Goal: Task Accomplishment & Management: Use online tool/utility

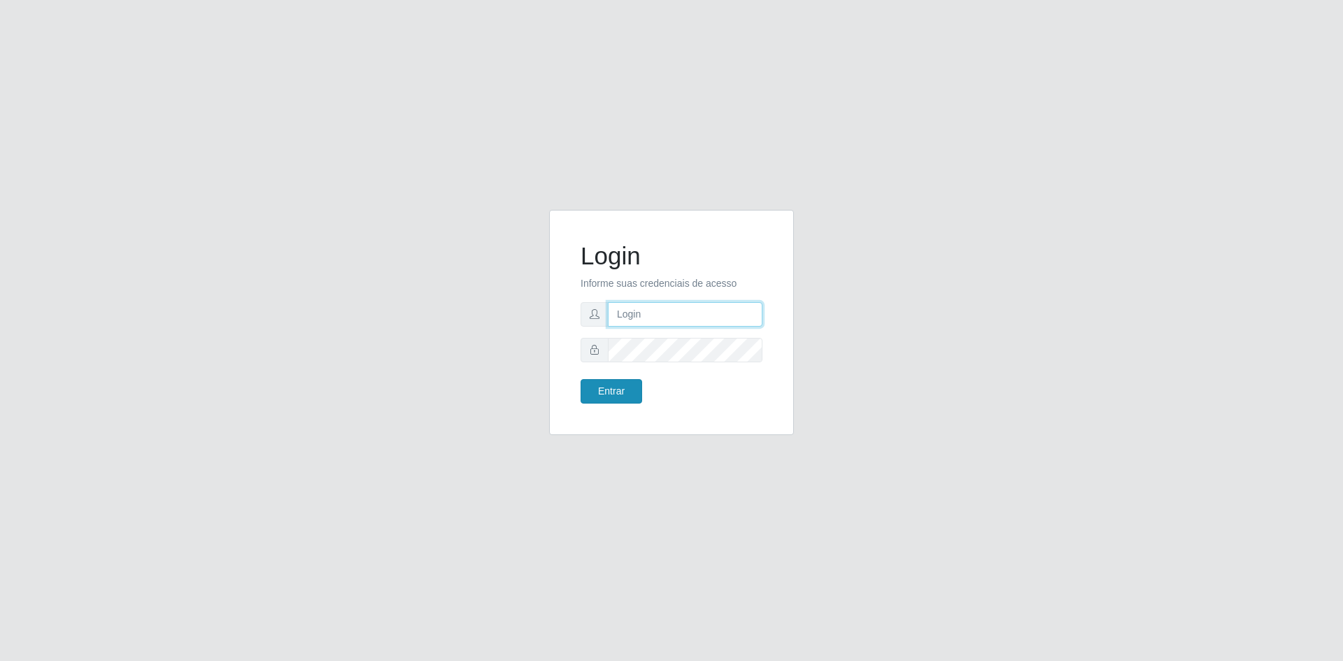
type input "[EMAIL_ADDRESS][DOMAIN_NAME]"
click at [615, 390] on button "Entrar" at bounding box center [611, 391] width 62 height 24
click at [621, 390] on button "Entrar" at bounding box center [611, 391] width 62 height 24
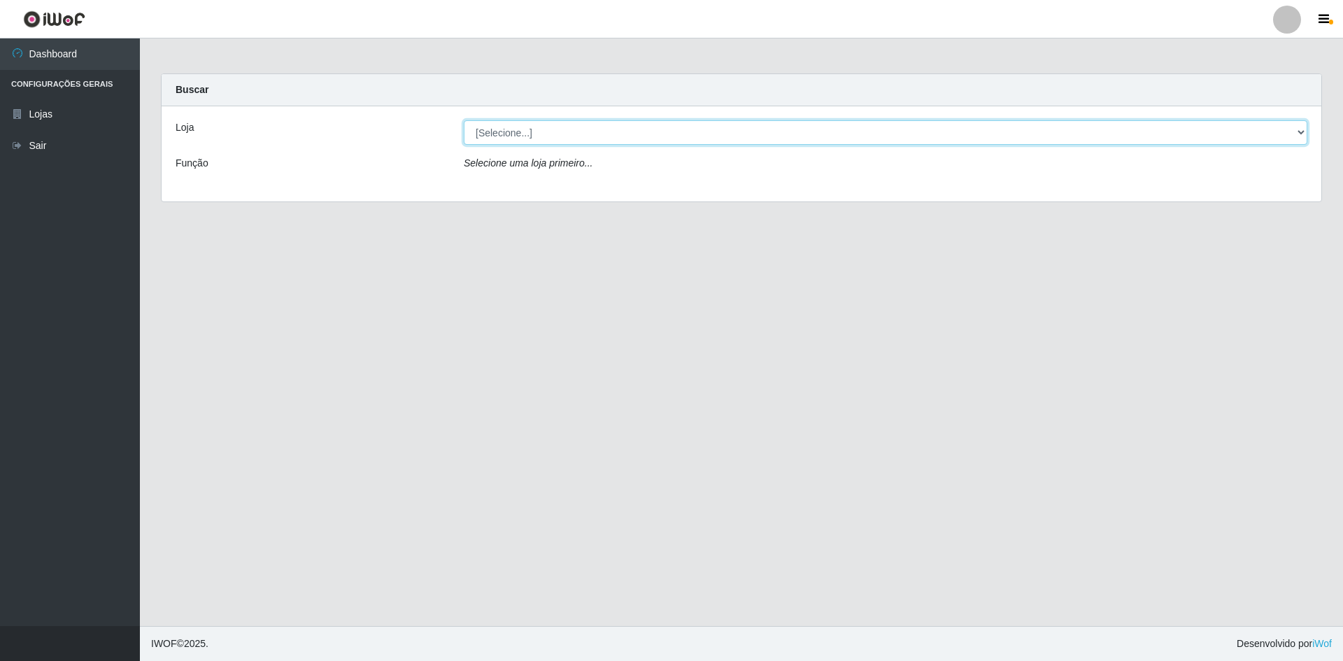
click at [486, 129] on select "[Selecione...] Hiper Queiroz - [GEOGRAPHIC_DATA] [GEOGRAPHIC_DATA] [GEOGRAPHIC_…" at bounding box center [885, 132] width 843 height 24
select select "517"
click at [464, 120] on select "[Selecione...] Hiper Queiroz - [GEOGRAPHIC_DATA] [GEOGRAPHIC_DATA] [GEOGRAPHIC_…" at bounding box center [885, 132] width 843 height 24
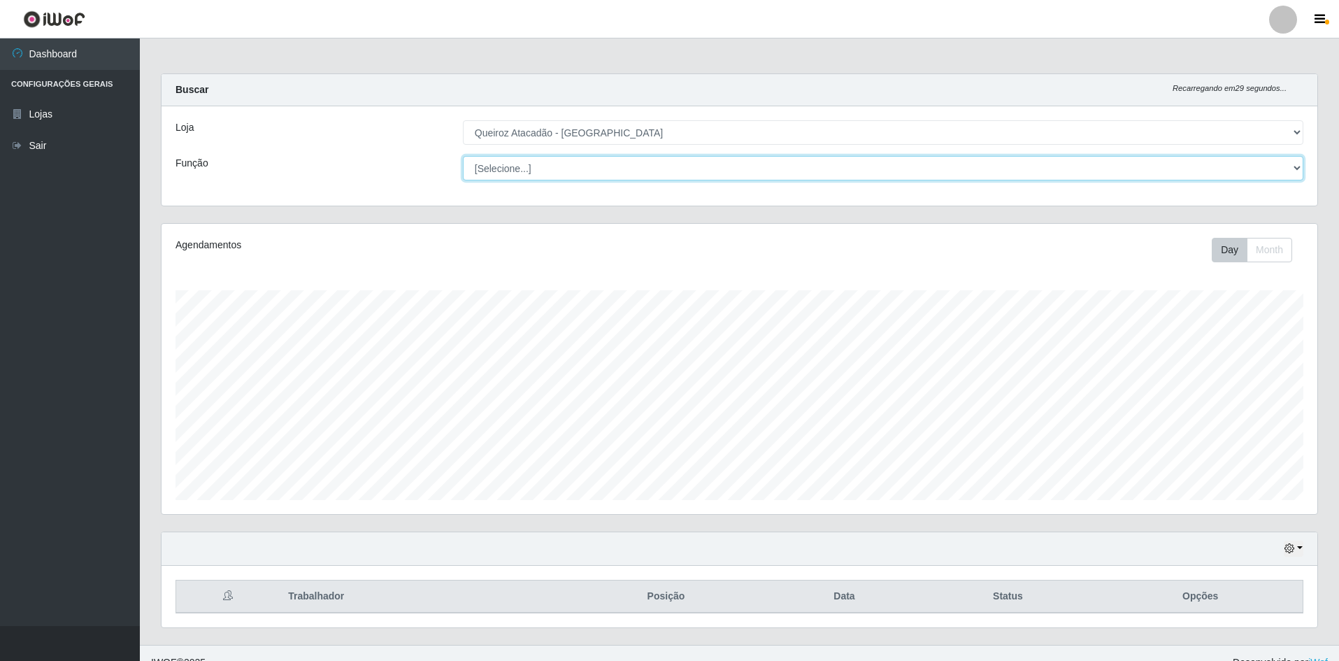
scroll to position [290, 1156]
click at [513, 167] on select "[Selecione...] ASG ASG + ASG ++ Embalador Embalador + Embalador ++ Operador de …" at bounding box center [883, 168] width 841 height 24
click at [463, 156] on select "[Selecione...] ASG ASG + ASG ++ Embalador Embalador + Embalador ++ Operador de …" at bounding box center [883, 168] width 841 height 24
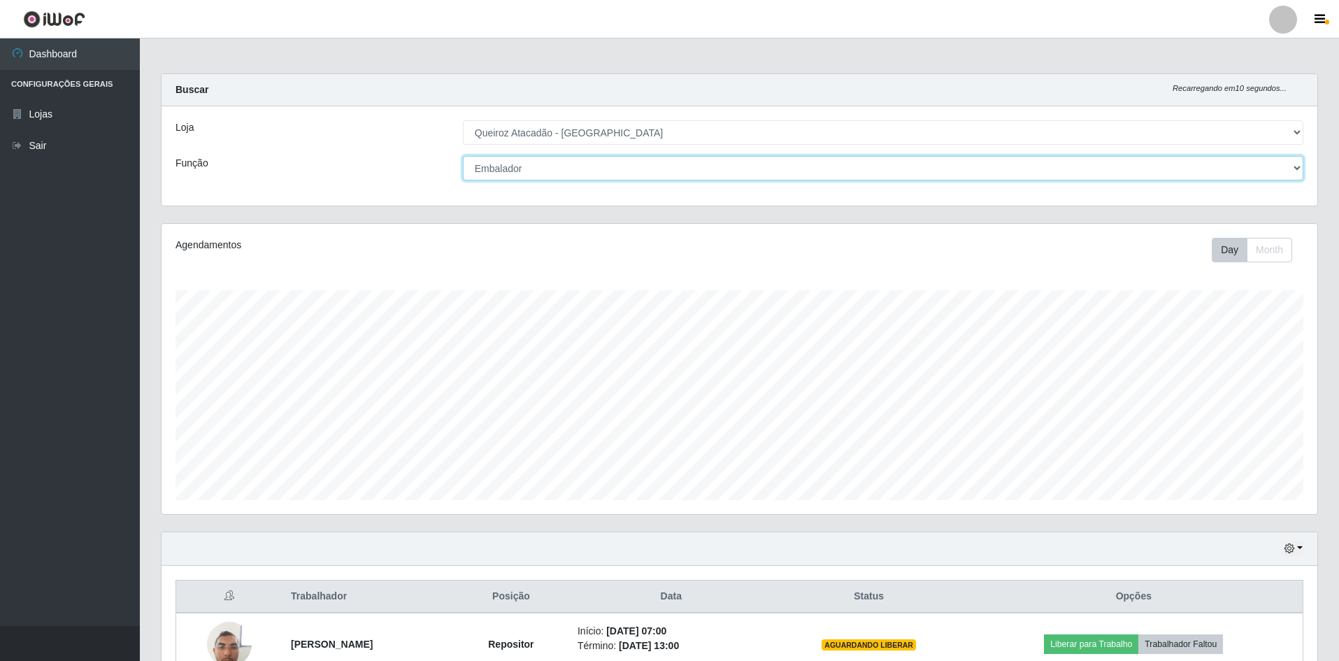
click at [553, 164] on select "[Selecione...] ASG ASG + ASG ++ Embalador Embalador + Embalador ++ Operador de …" at bounding box center [883, 168] width 841 height 24
click at [463, 156] on select "[Selecione...] ASG ASG + ASG ++ Embalador Embalador + Embalador ++ Operador de …" at bounding box center [883, 168] width 841 height 24
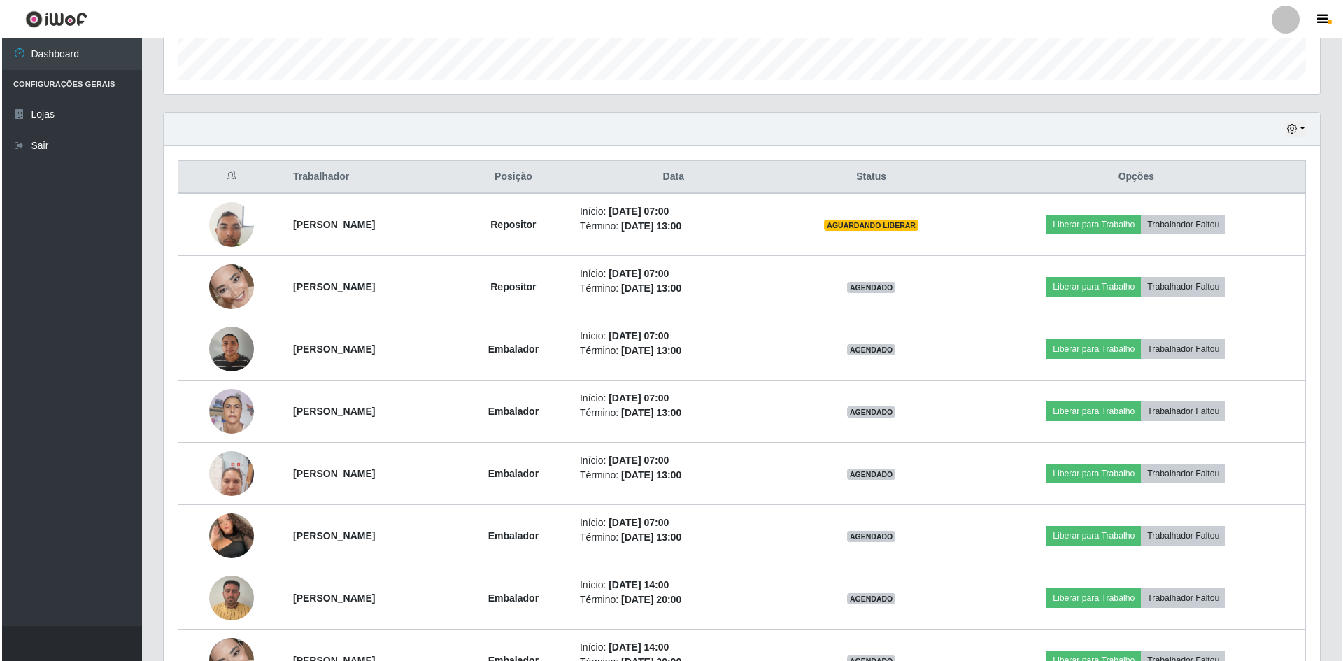
scroll to position [490, 0]
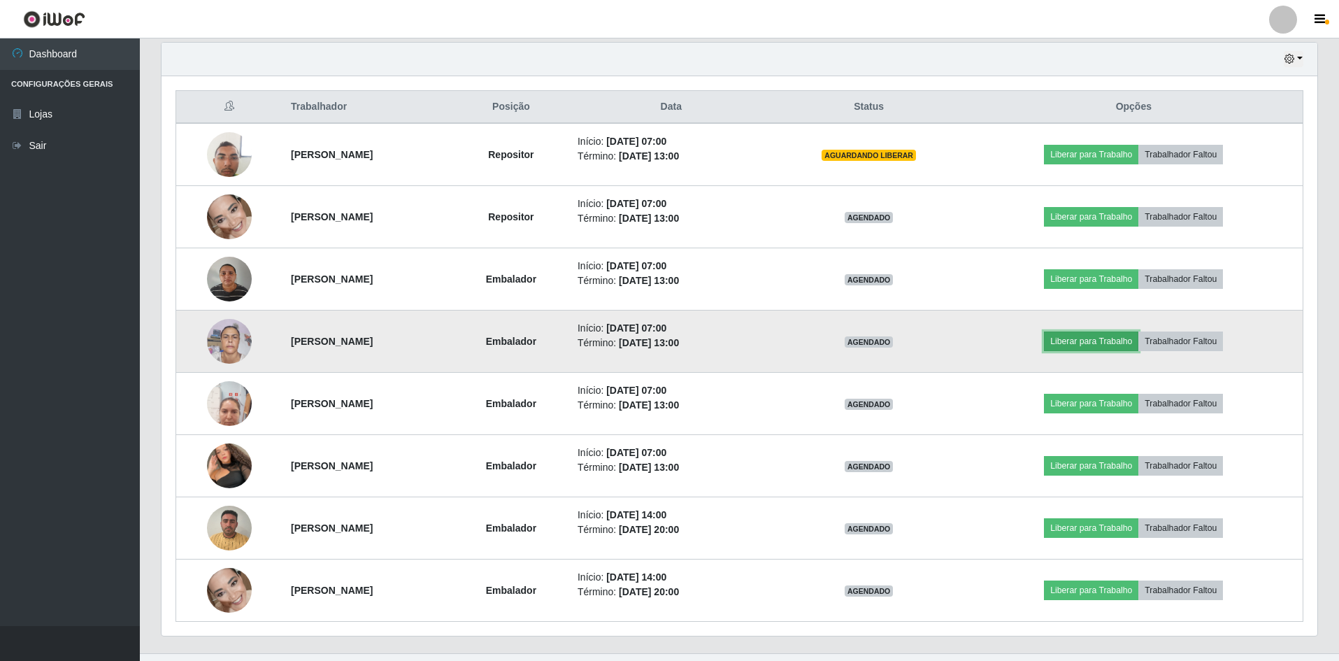
click at [1098, 342] on button "Liberar para Trabalho" at bounding box center [1091, 342] width 94 height 20
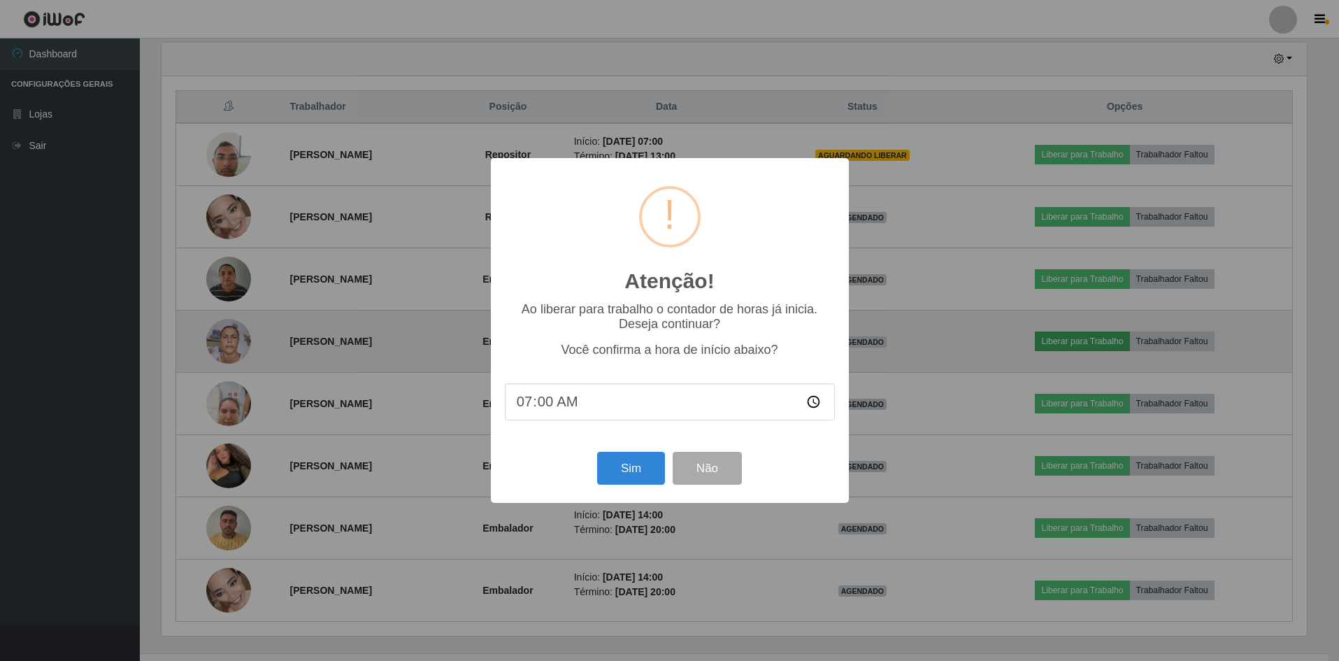
scroll to position [290, 1149]
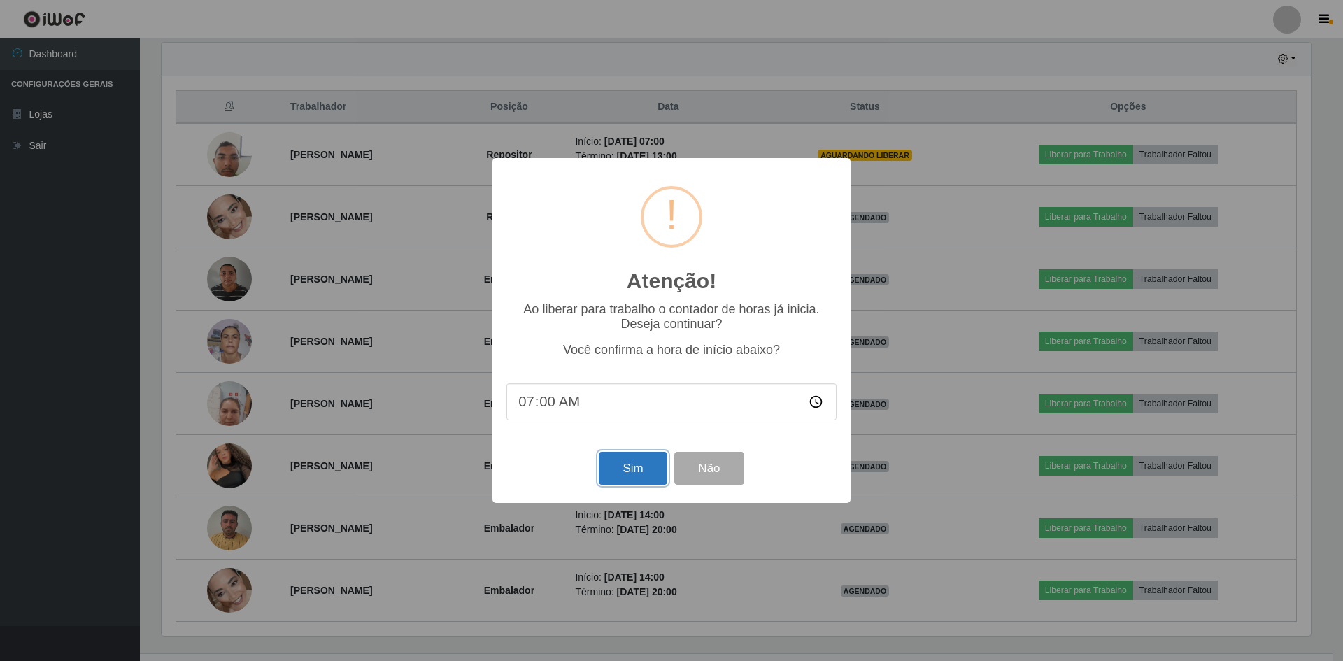
click at [627, 464] on button "Sim" at bounding box center [633, 468] width 68 height 33
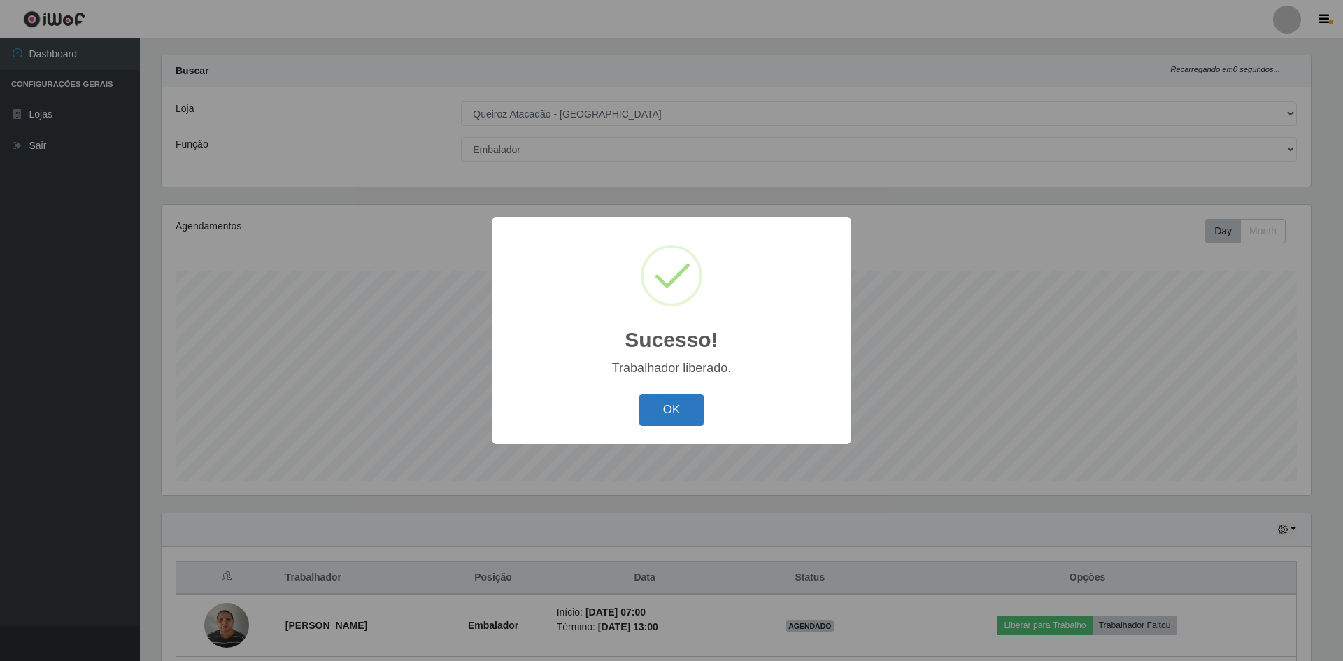
click at [676, 408] on button "OK" at bounding box center [671, 410] width 65 height 33
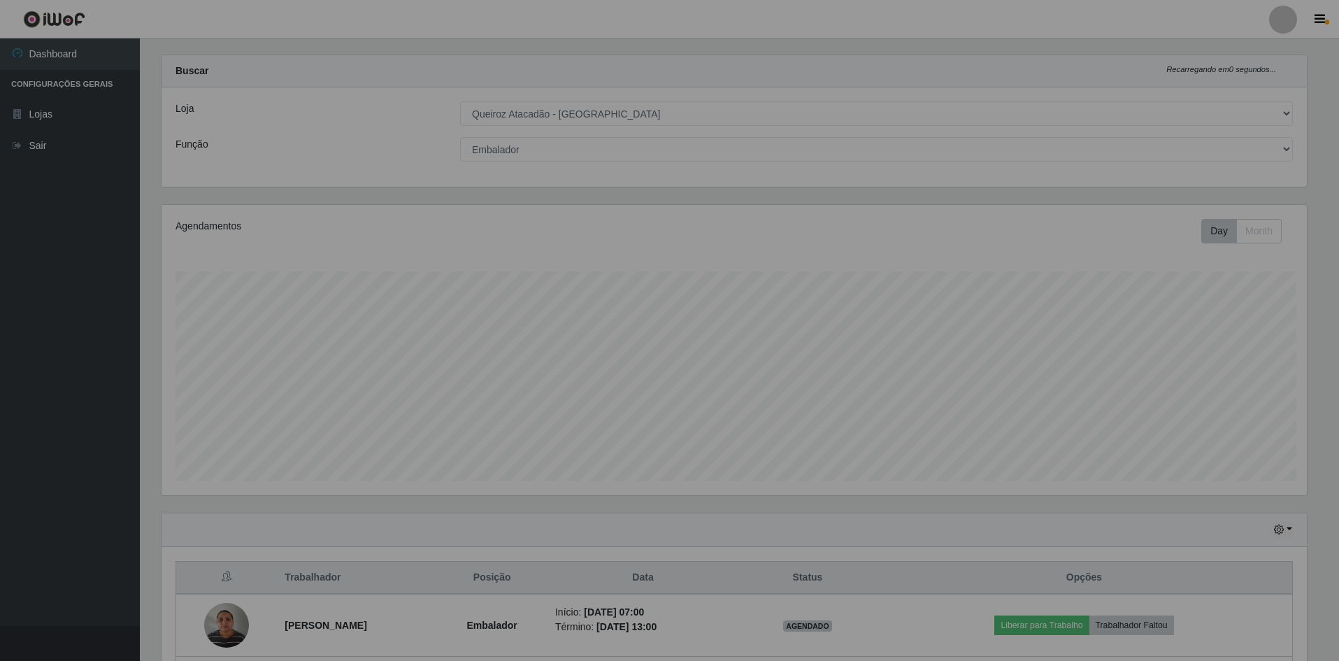
scroll to position [290, 1156]
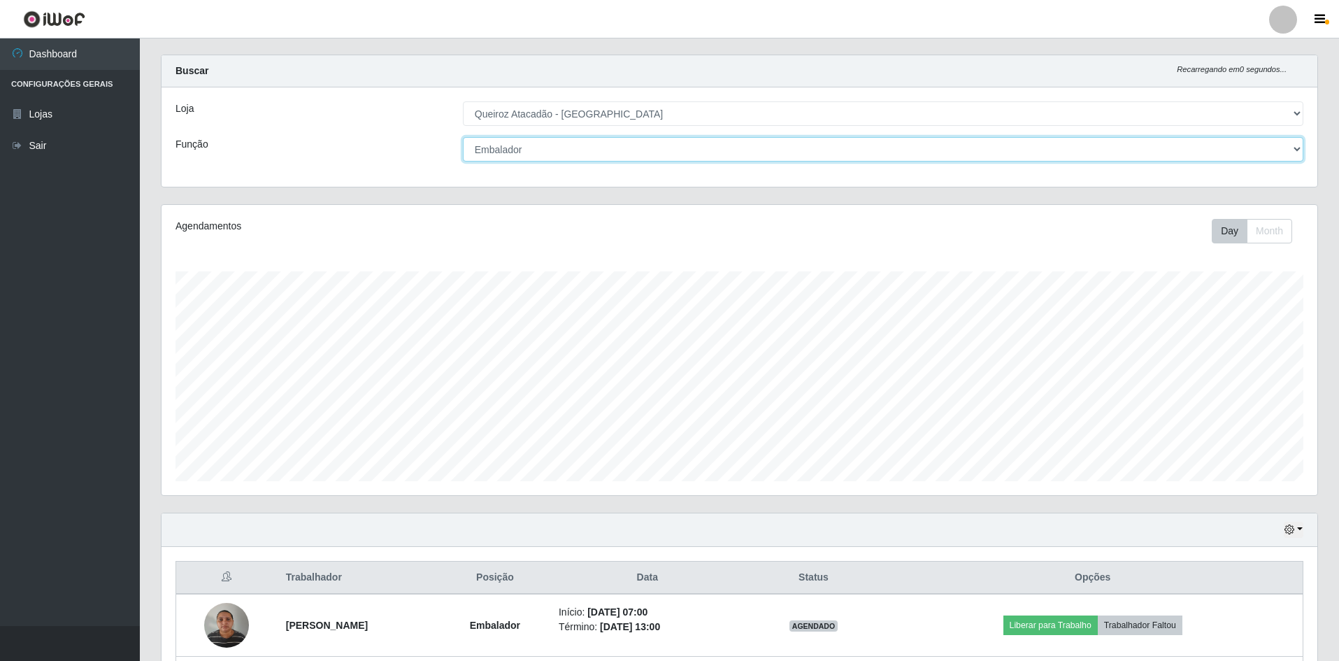
click at [529, 159] on select "[Selecione...] ASG ASG + ASG ++ Embalador Embalador + Embalador ++ Operador de …" at bounding box center [883, 149] width 841 height 24
click at [463, 137] on select "[Selecione...] ASG ASG + ASG ++ Embalador Embalador + Embalador ++ Operador de …" at bounding box center [883, 149] width 841 height 24
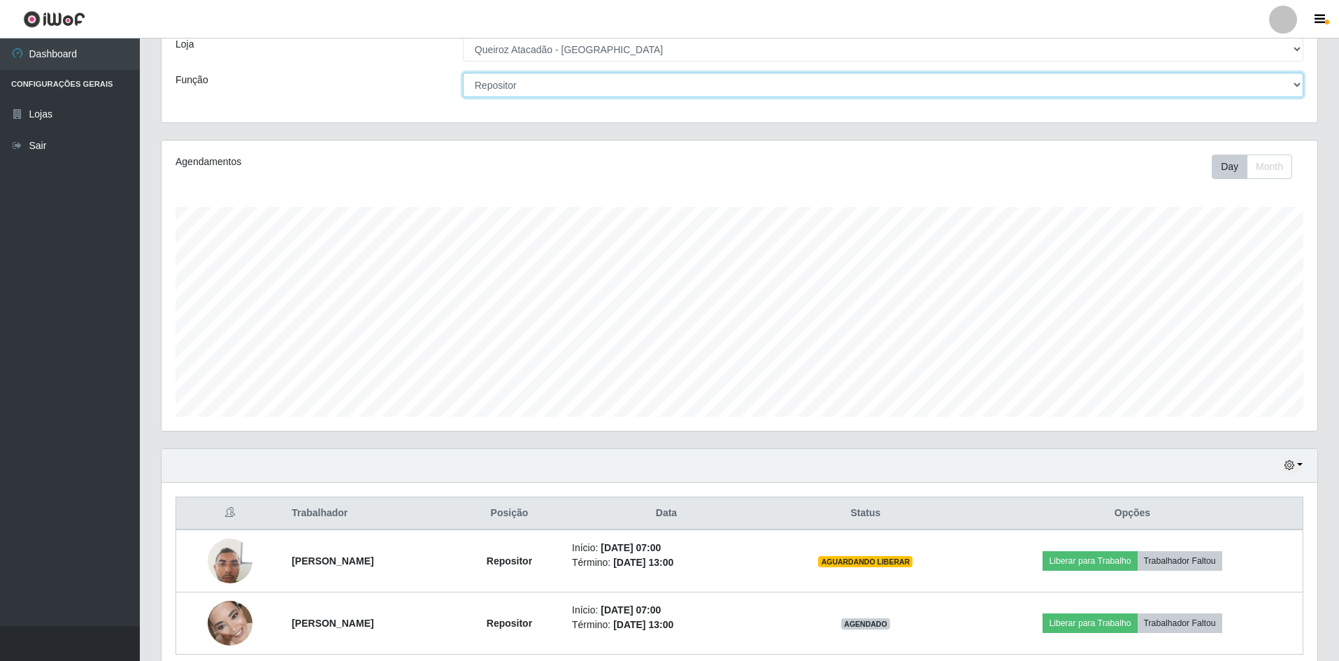
scroll to position [143, 0]
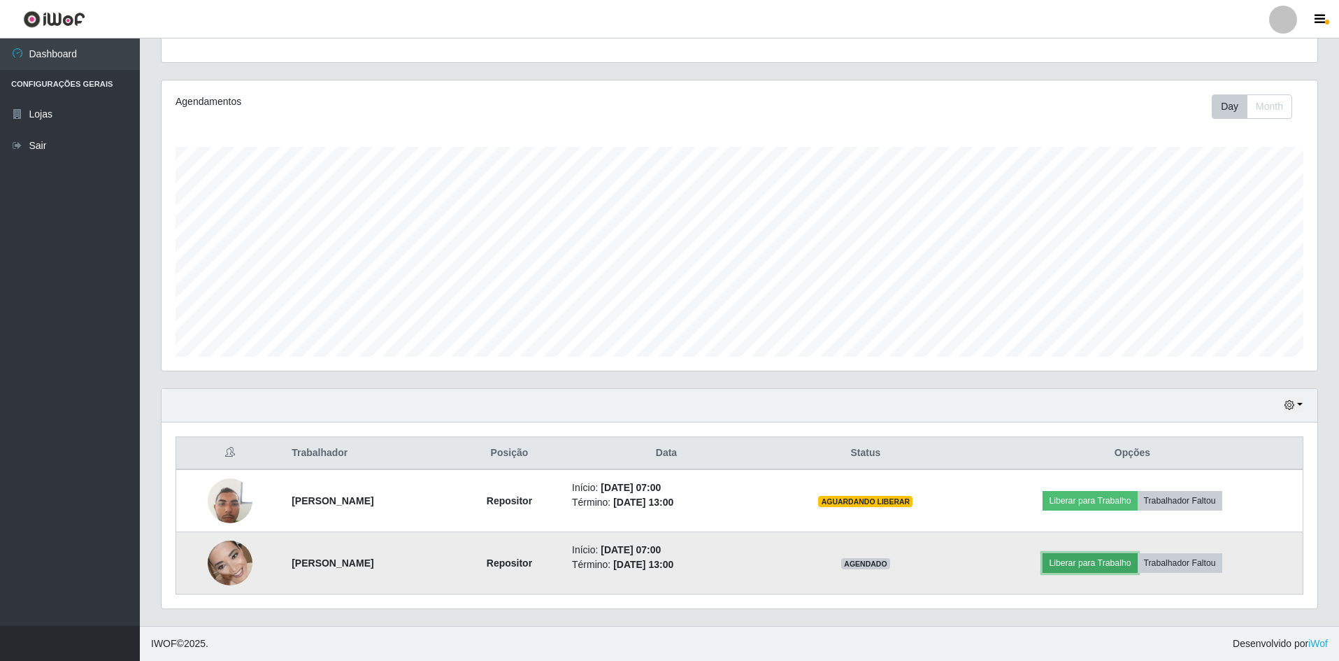
click at [1130, 559] on button "Liberar para Trabalho" at bounding box center [1090, 563] width 94 height 20
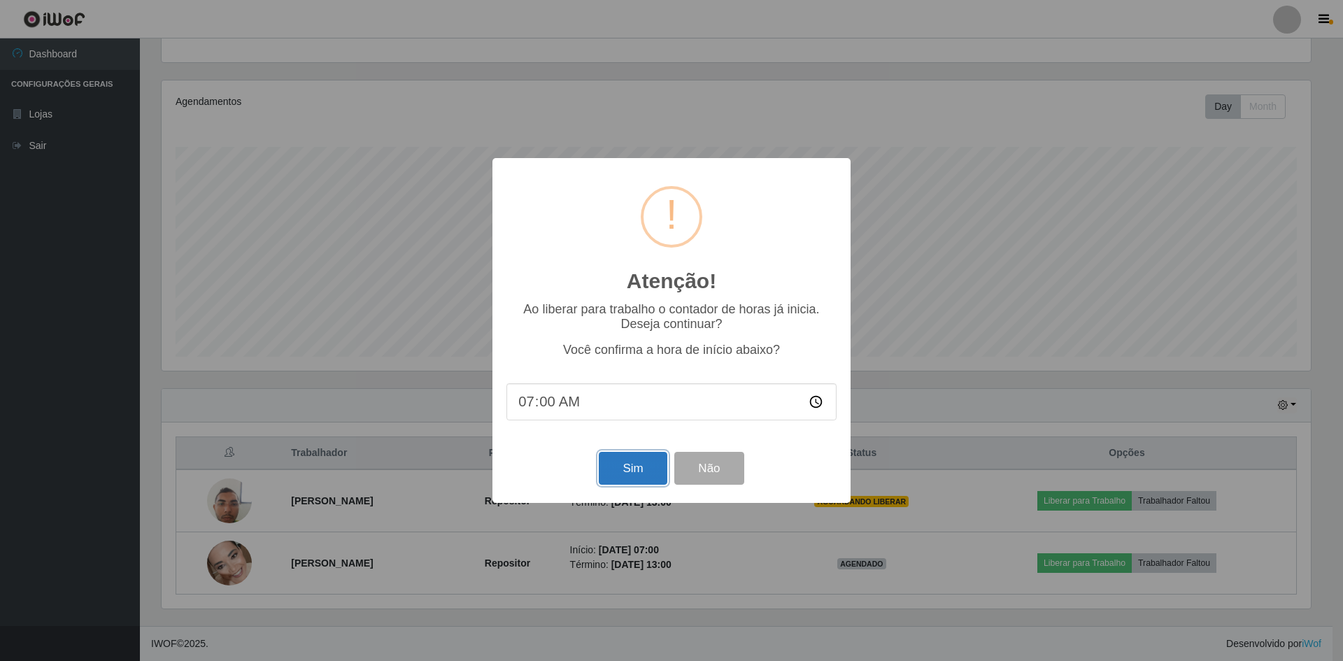
click at [648, 471] on button "Sim" at bounding box center [633, 468] width 68 height 33
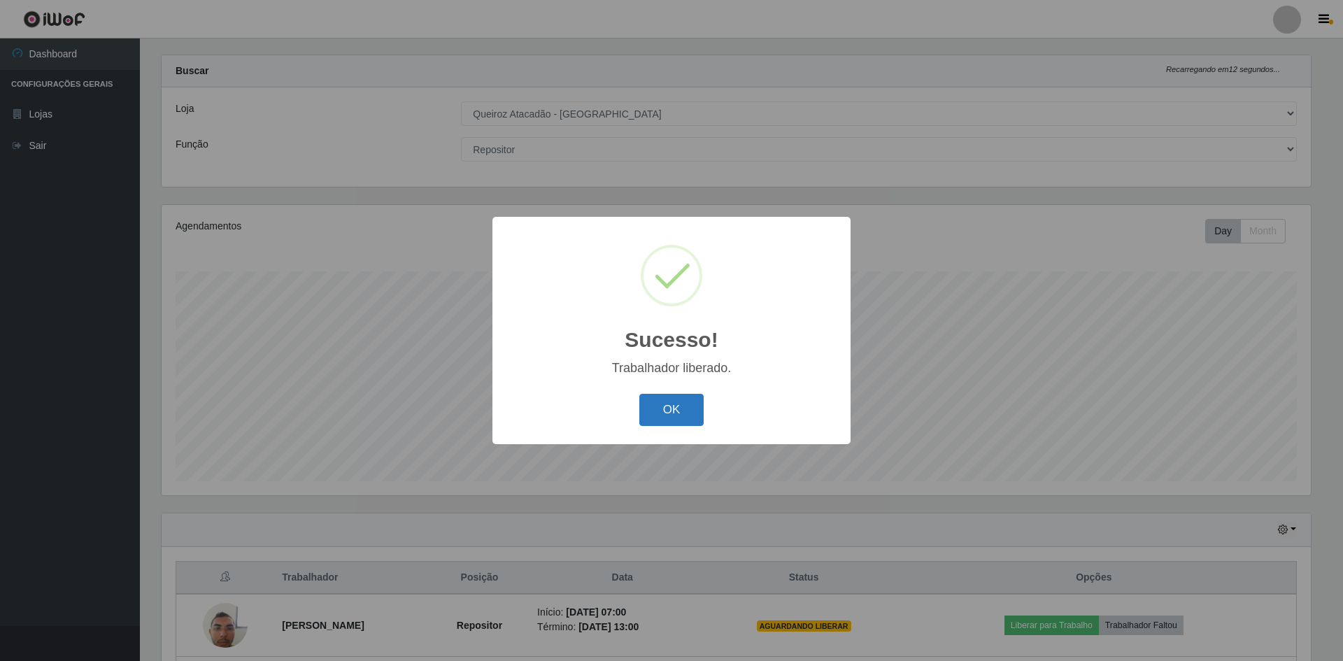
click at [668, 401] on button "OK" at bounding box center [671, 410] width 65 height 33
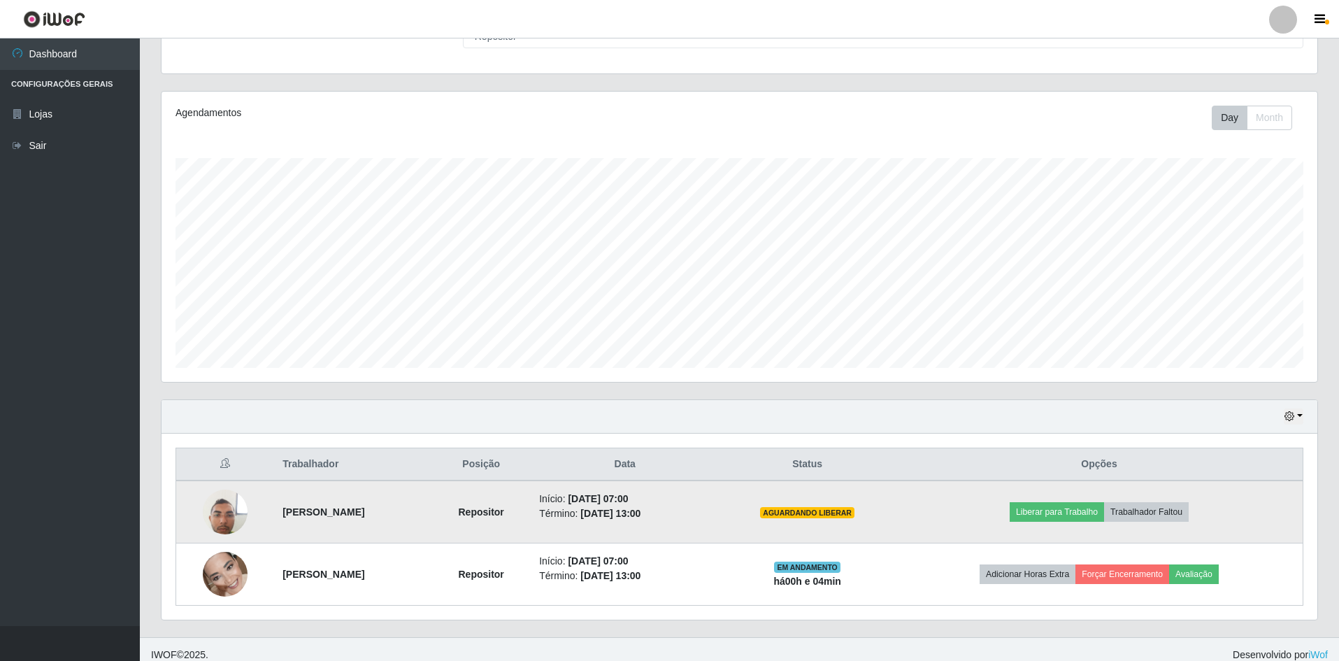
scroll to position [143, 0]
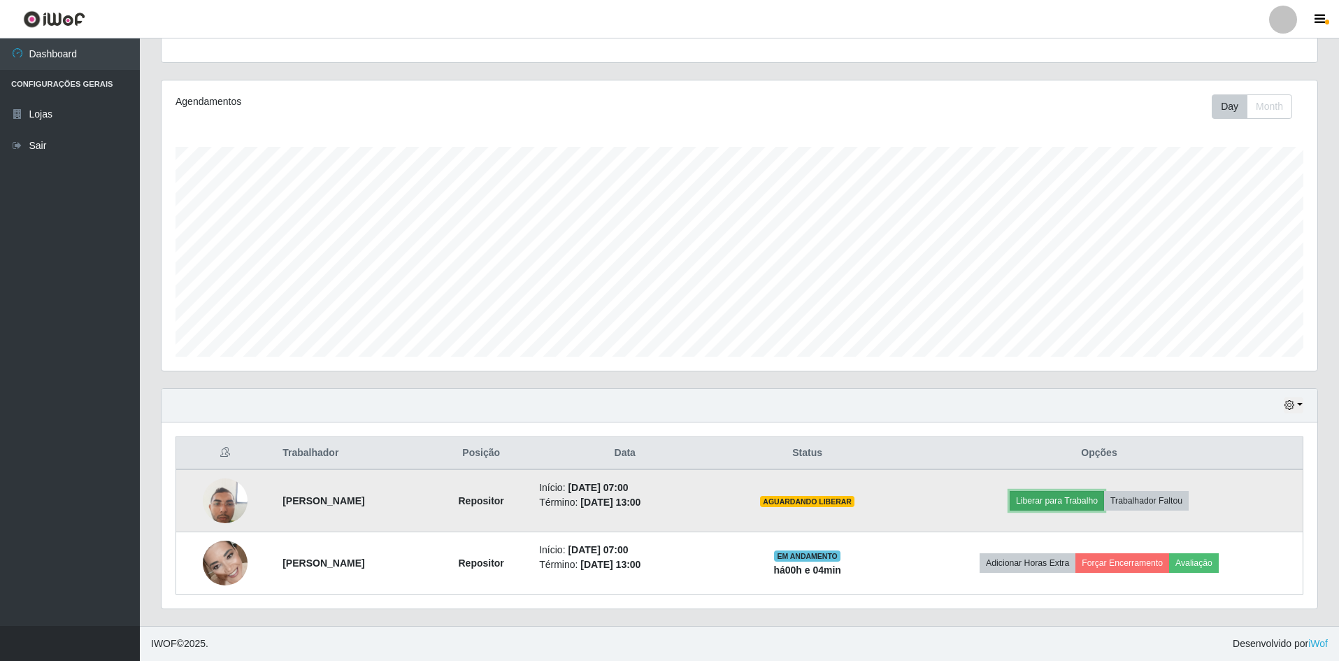
click at [1075, 499] on button "Liberar para Trabalho" at bounding box center [1057, 501] width 94 height 20
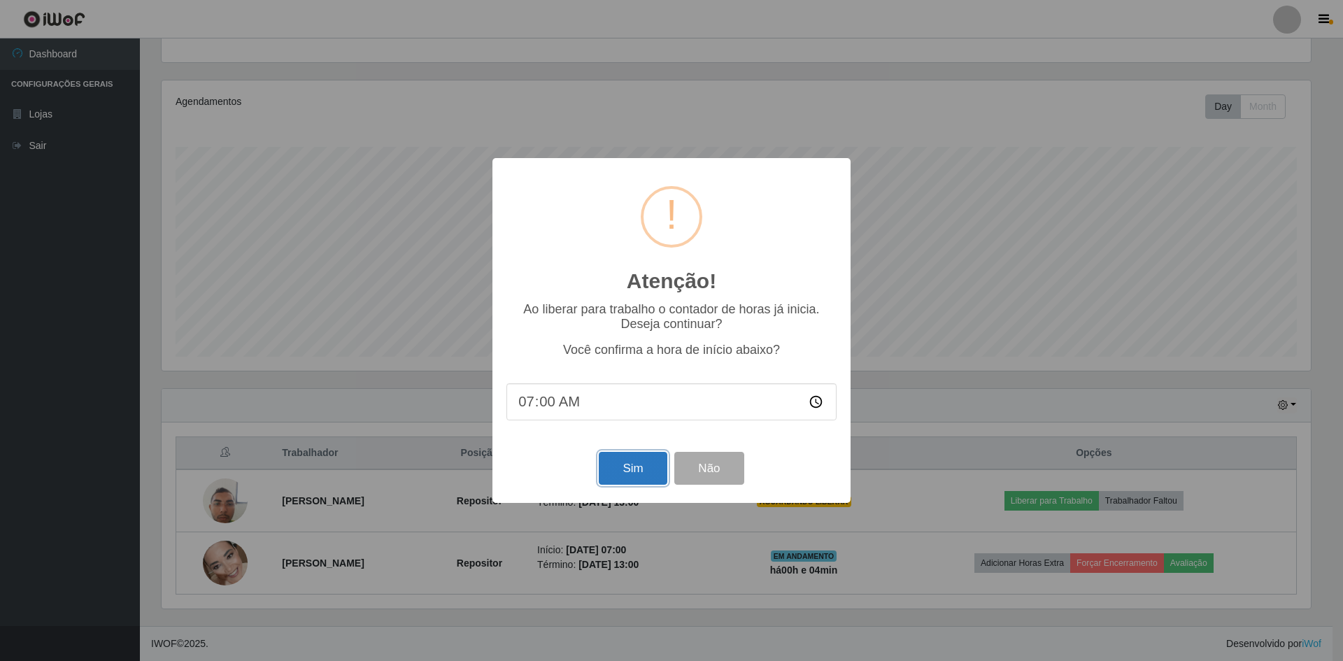
click at [622, 472] on button "Sim" at bounding box center [633, 468] width 68 height 33
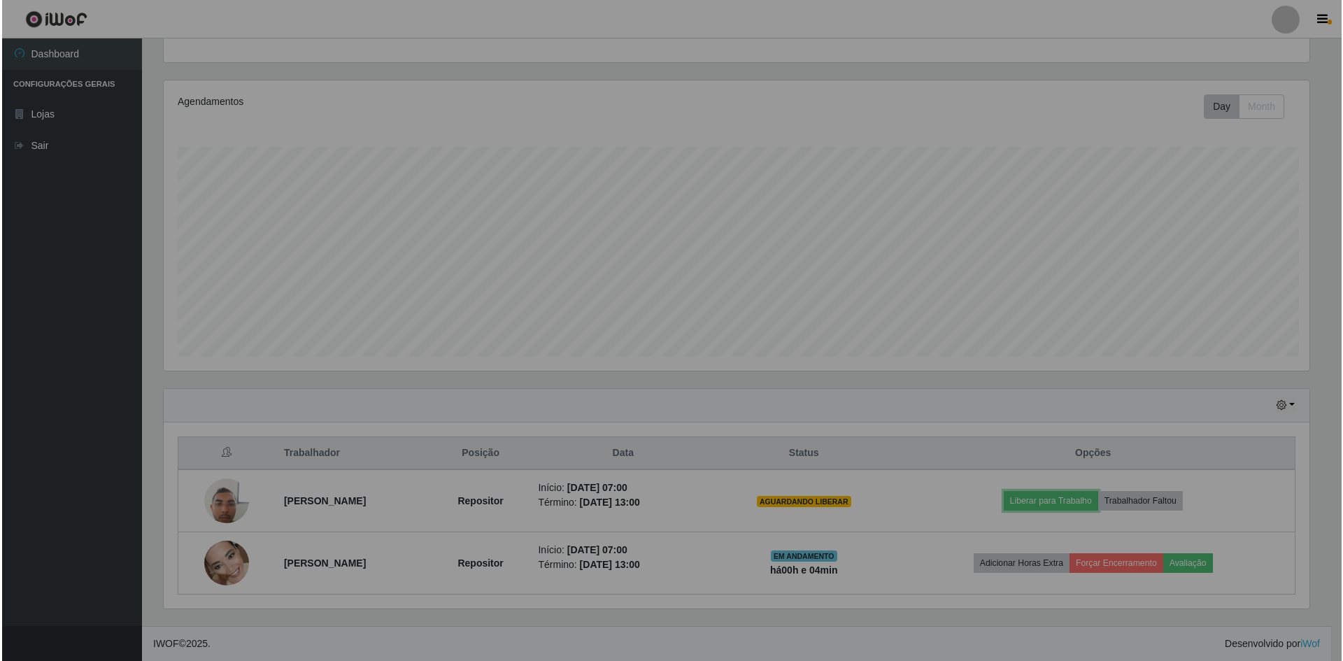
scroll to position [290, 1156]
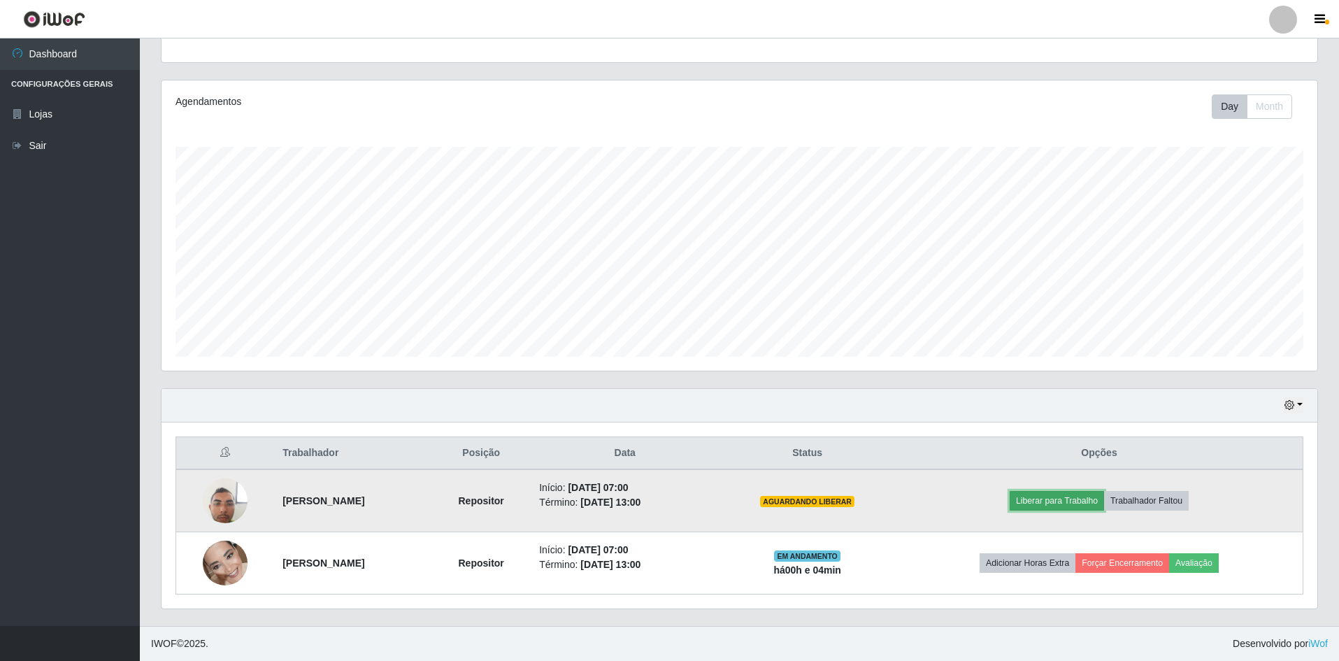
click at [1085, 505] on button "Liberar para Trabalho" at bounding box center [1057, 501] width 94 height 20
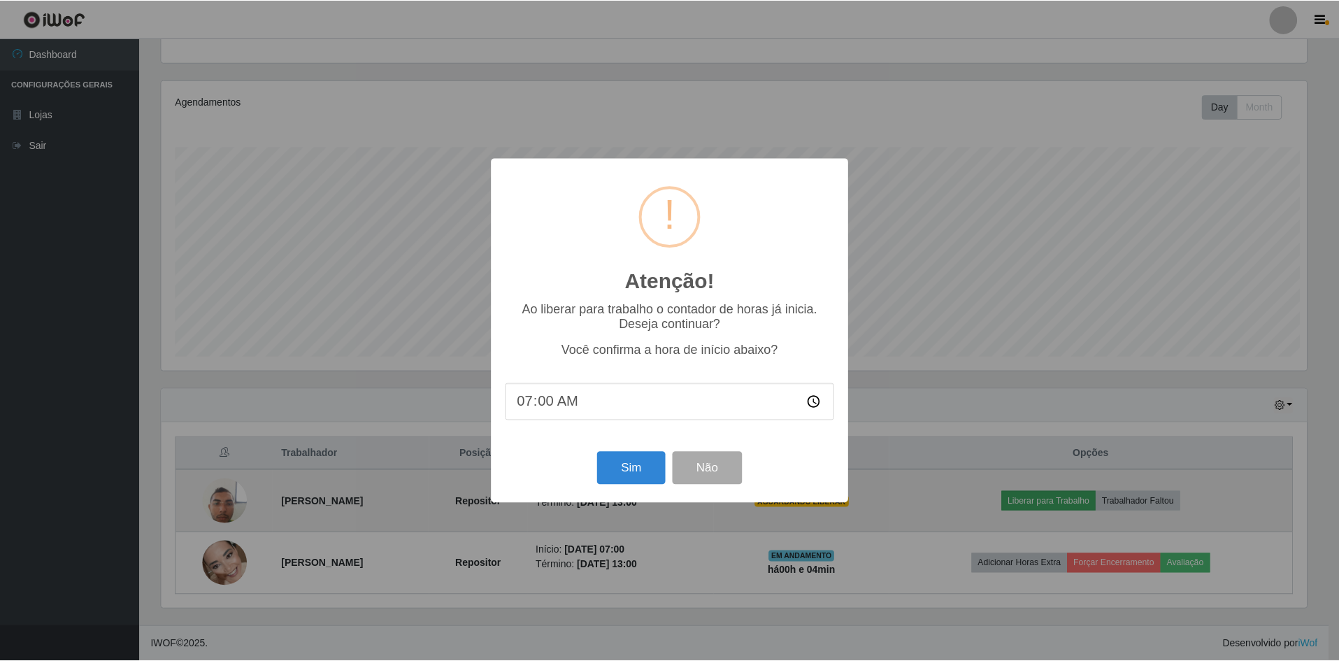
scroll to position [0, 0]
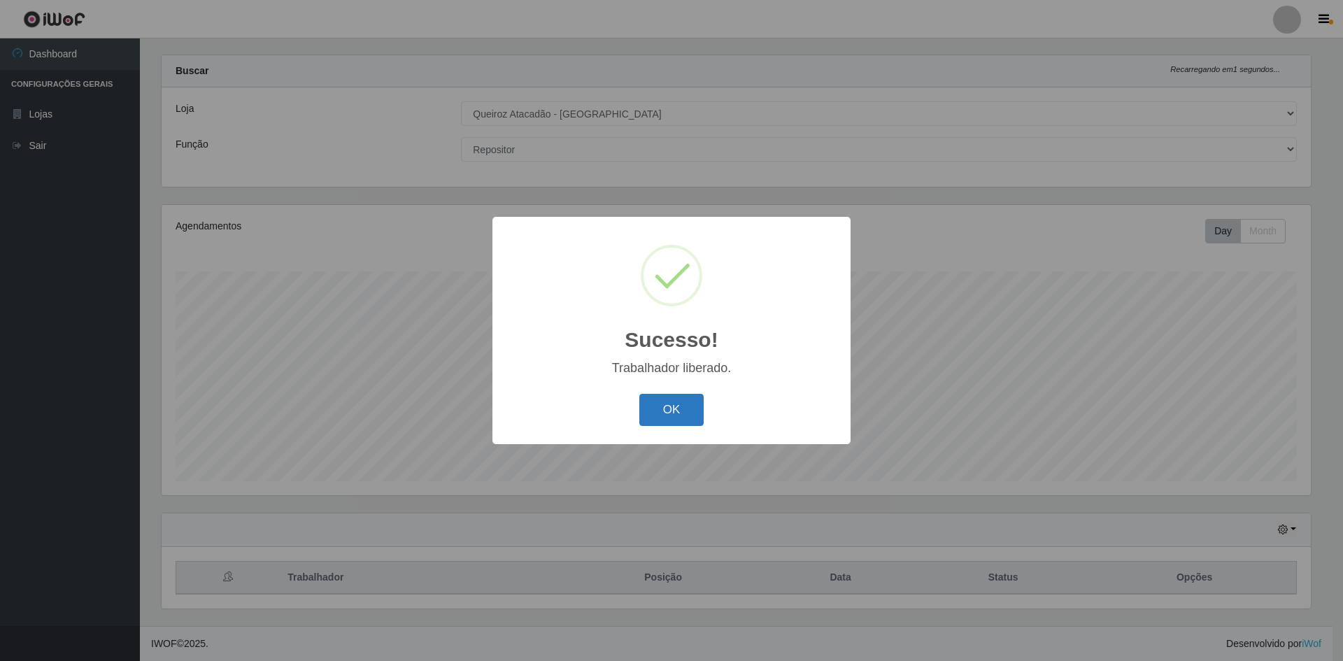
click at [676, 418] on button "OK" at bounding box center [671, 410] width 65 height 33
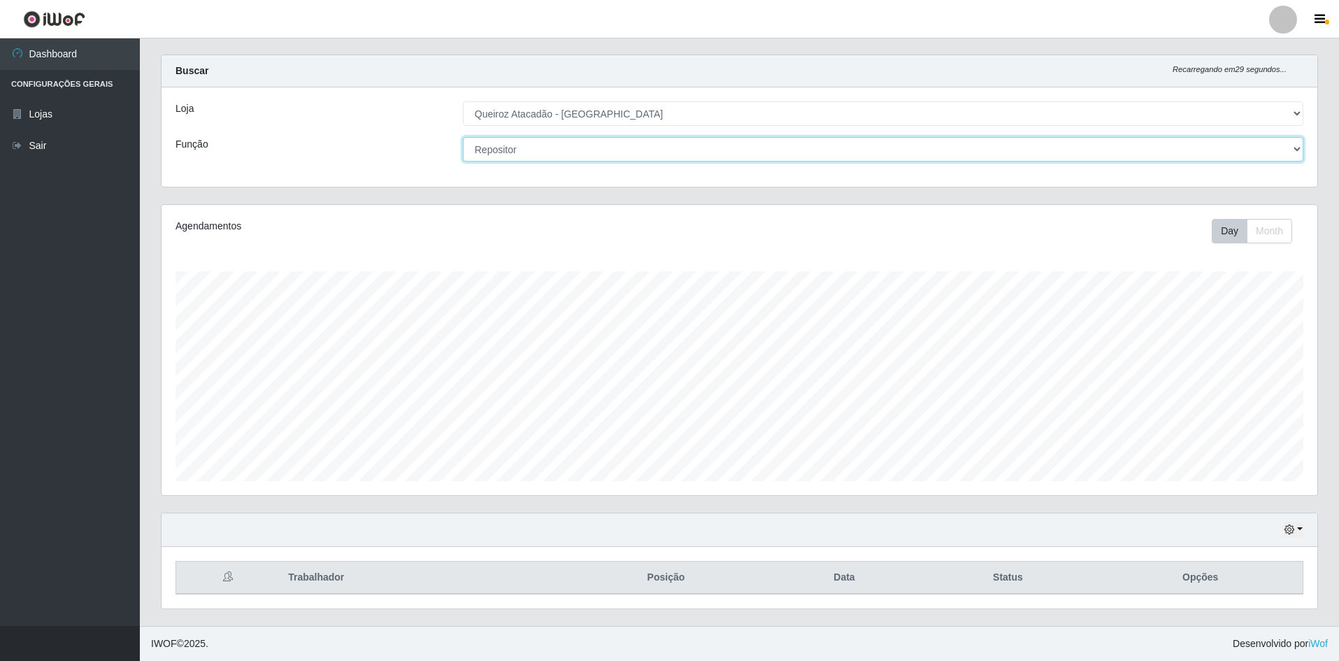
click at [584, 152] on select "[Selecione...] ASG ASG + ASG ++ Embalador Embalador + Embalador ++ Operador de …" at bounding box center [883, 149] width 841 height 24
click at [463, 137] on select "[Selecione...] ASG ASG + ASG ++ Embalador Embalador + Embalador ++ Operador de …" at bounding box center [883, 149] width 841 height 24
click at [569, 148] on select "[Selecione...] ASG ASG + ASG ++ Embalador Embalador + Embalador ++ Operador de …" at bounding box center [883, 149] width 841 height 24
click at [463, 137] on select "[Selecione...] ASG ASG + ASG ++ Embalador Embalador + Embalador ++ Operador de …" at bounding box center [883, 149] width 841 height 24
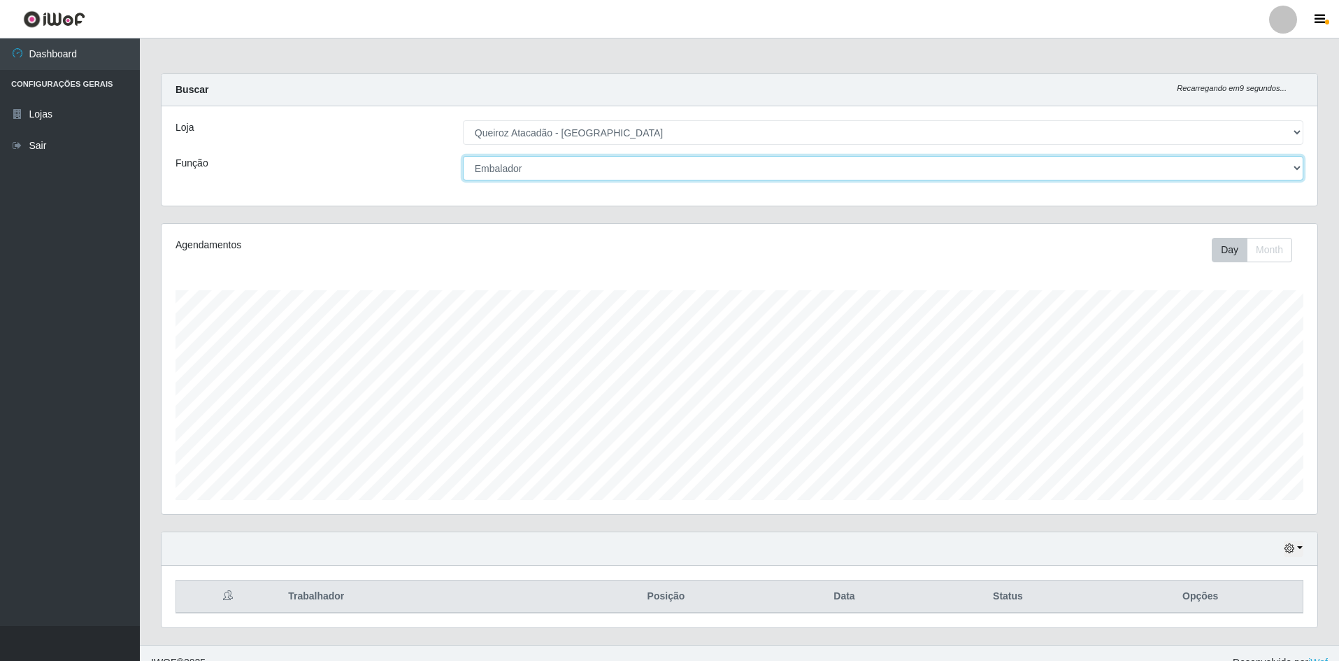
click at [548, 173] on select "[Selecione...] ASG ASG + ASG ++ Embalador Embalador + Embalador ++ Operador de …" at bounding box center [883, 168] width 841 height 24
click at [463, 156] on select "[Selecione...] ASG ASG + ASG ++ Embalador Embalador + Embalador ++ Operador de …" at bounding box center [883, 168] width 841 height 24
click at [543, 173] on select "[Selecione...] ASG ASG + ASG ++ Embalador Embalador + Embalador ++ Operador de …" at bounding box center [883, 168] width 841 height 24
click at [463, 156] on select "[Selecione...] ASG ASG + ASG ++ Embalador Embalador + Embalador ++ Operador de …" at bounding box center [883, 168] width 841 height 24
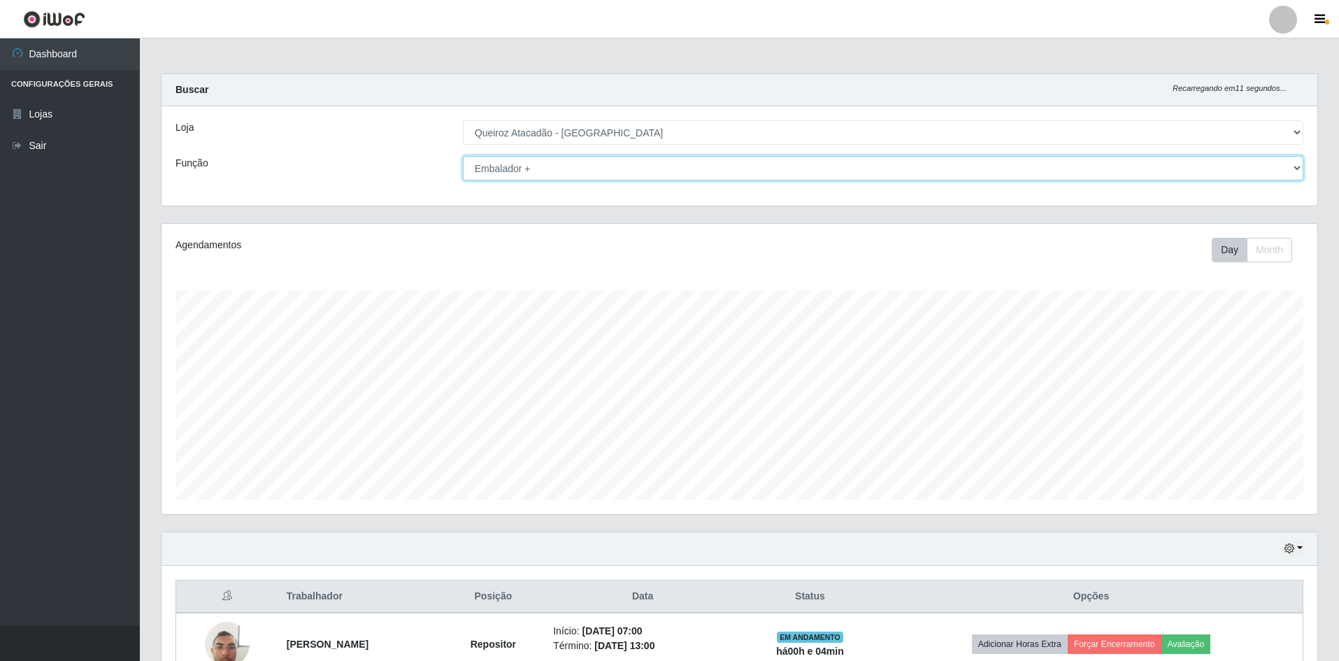
click at [573, 169] on select "[Selecione...] ASG ASG + ASG ++ Embalador Embalador + Embalador ++ Operador de …" at bounding box center [883, 168] width 841 height 24
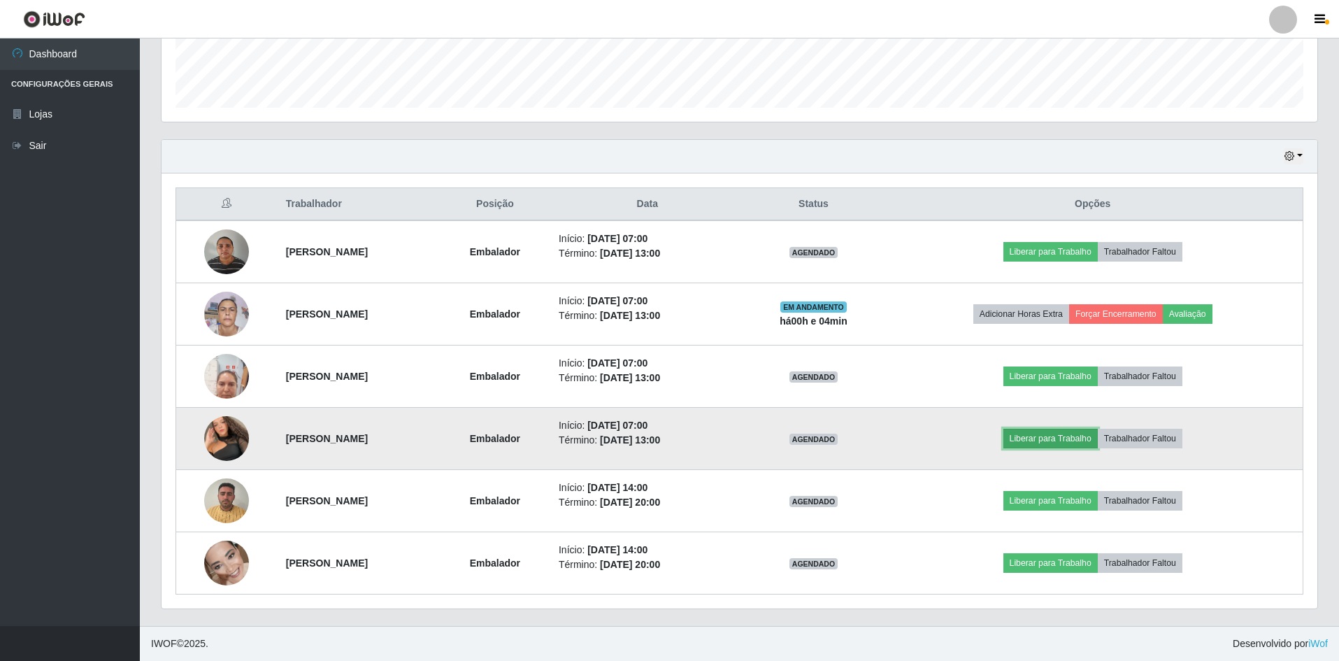
click at [1034, 435] on button "Liberar para Trabalho" at bounding box center [1051, 439] width 94 height 20
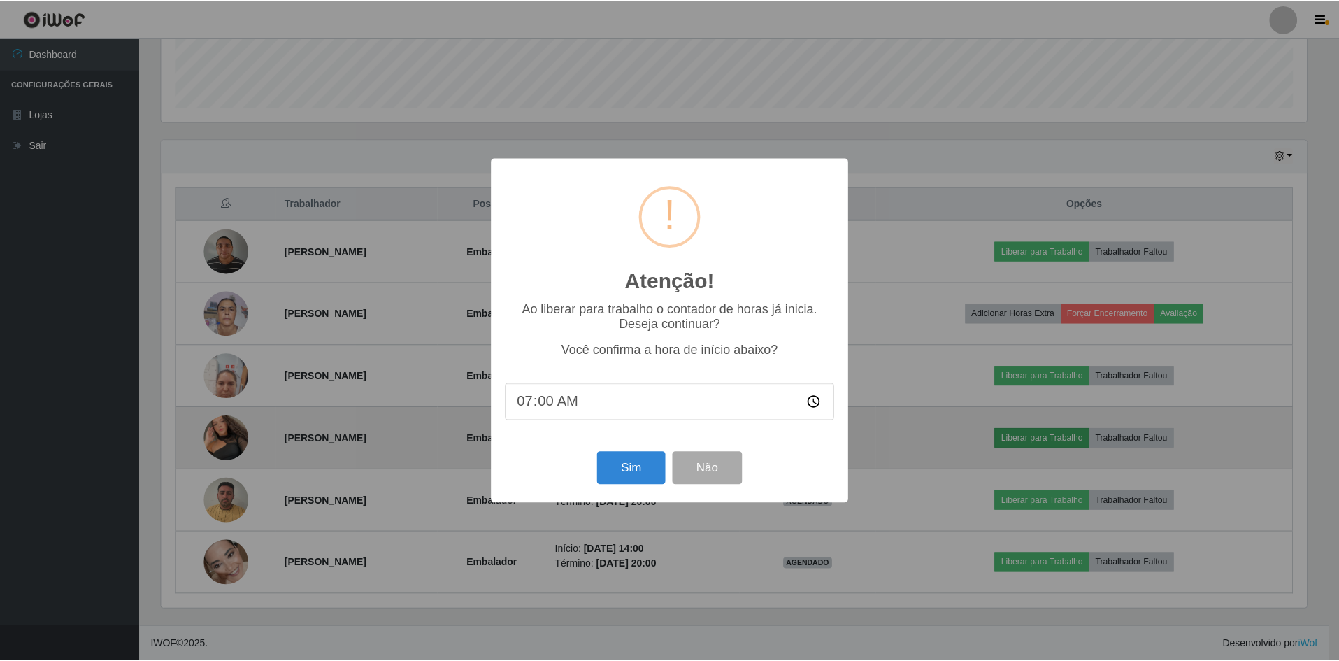
scroll to position [290, 1149]
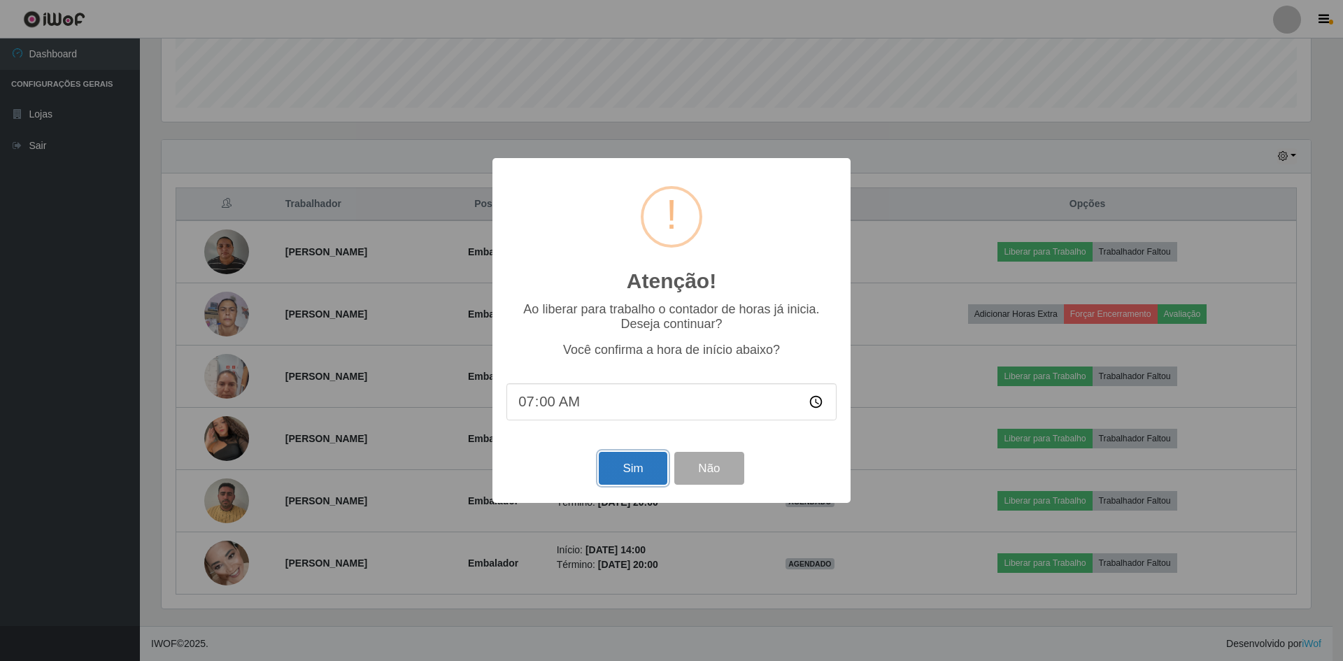
click at [611, 459] on button "Sim" at bounding box center [633, 468] width 68 height 33
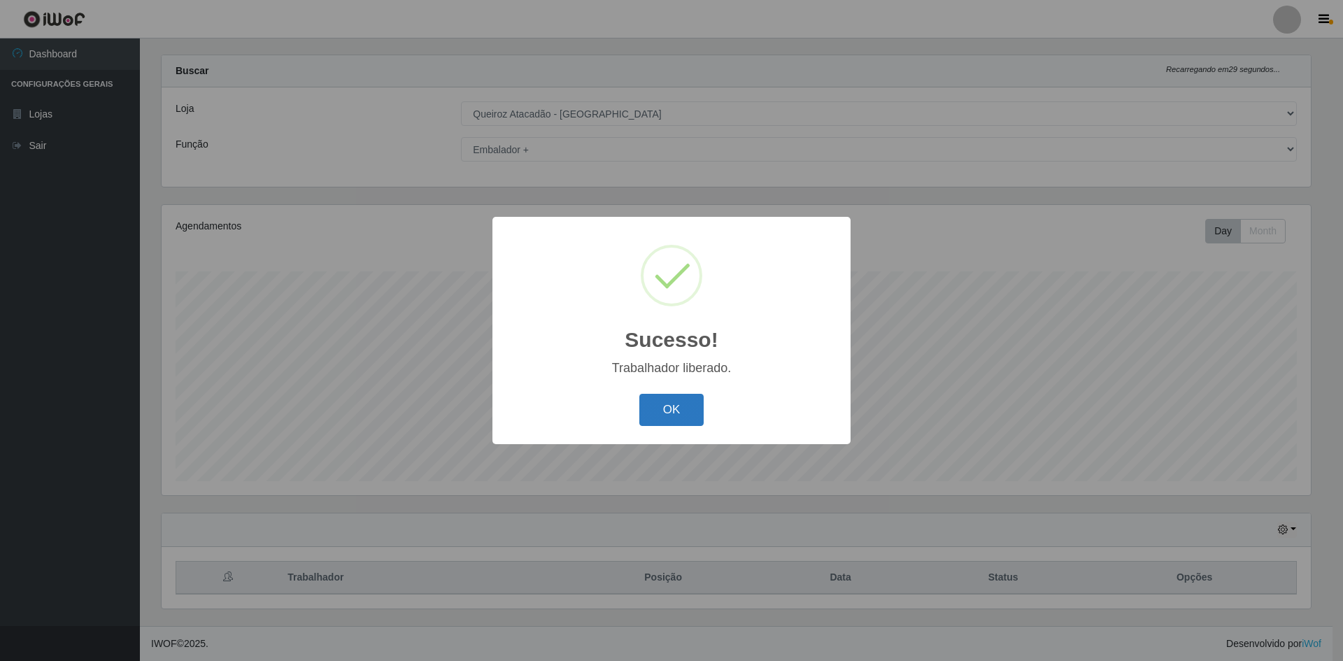
click at [692, 415] on button "OK" at bounding box center [671, 410] width 65 height 33
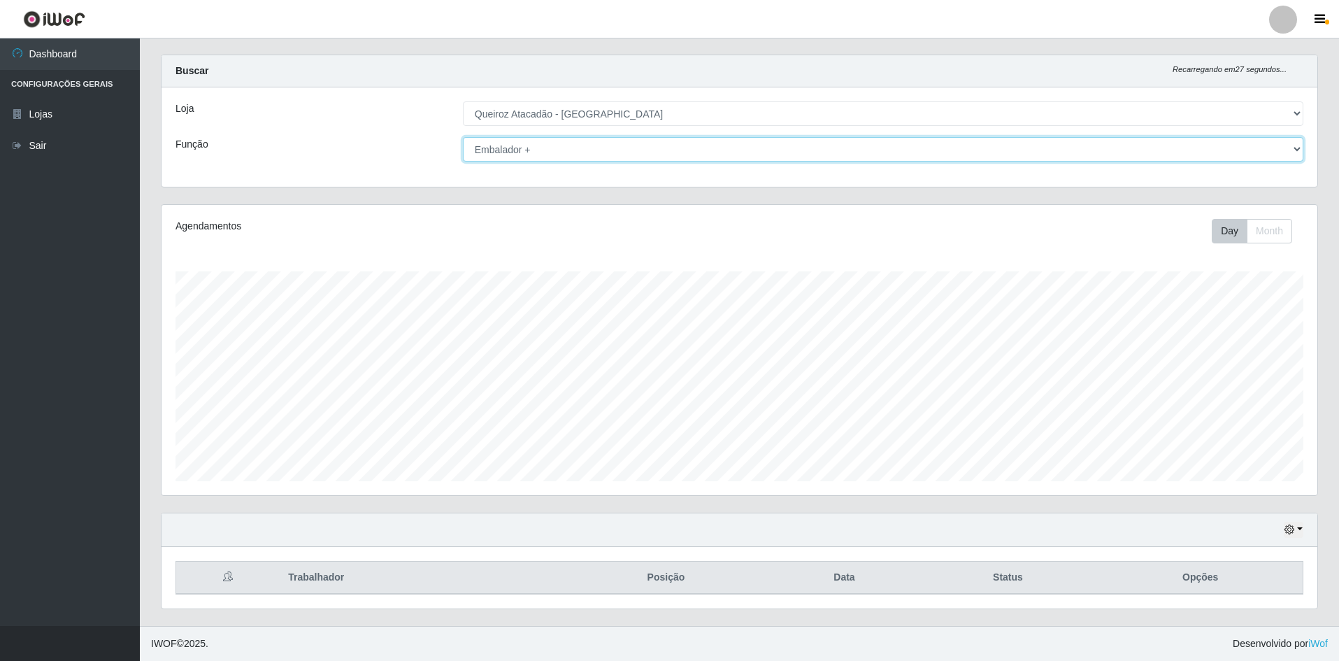
click at [555, 141] on select "[Selecione...] ASG ASG + ASG ++ Embalador Embalador + Embalador ++ Operador de …" at bounding box center [883, 149] width 841 height 24
select select "1"
click at [463, 137] on select "[Selecione...] ASG ASG + ASG ++ Embalador Embalador + Embalador ++ Operador de …" at bounding box center [883, 149] width 841 height 24
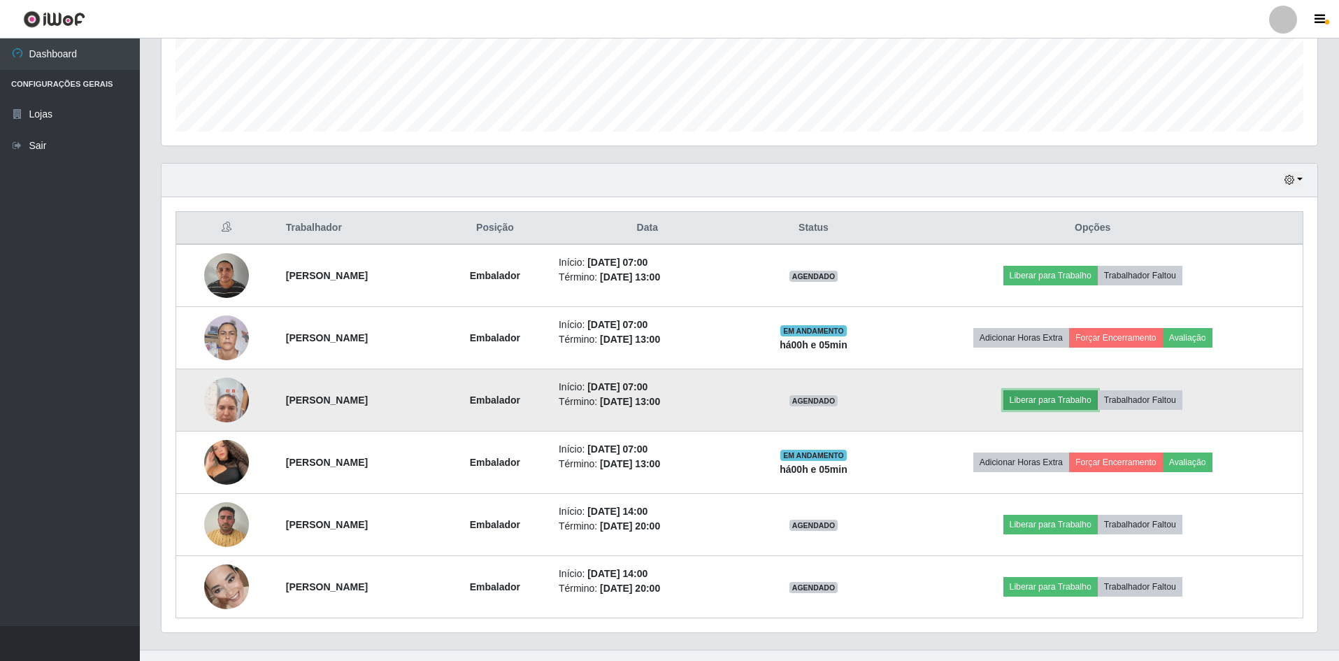
click at [1074, 399] on button "Liberar para Trabalho" at bounding box center [1051, 400] width 94 height 20
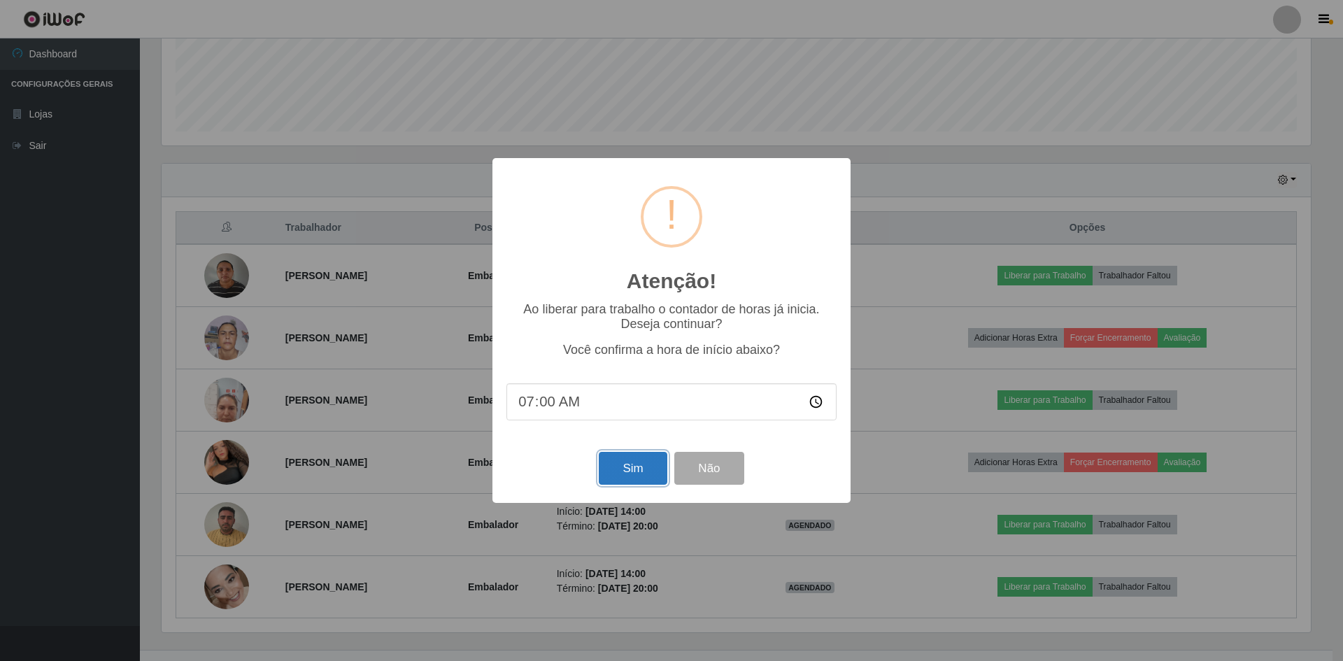
click at [607, 473] on button "Sim" at bounding box center [633, 468] width 68 height 33
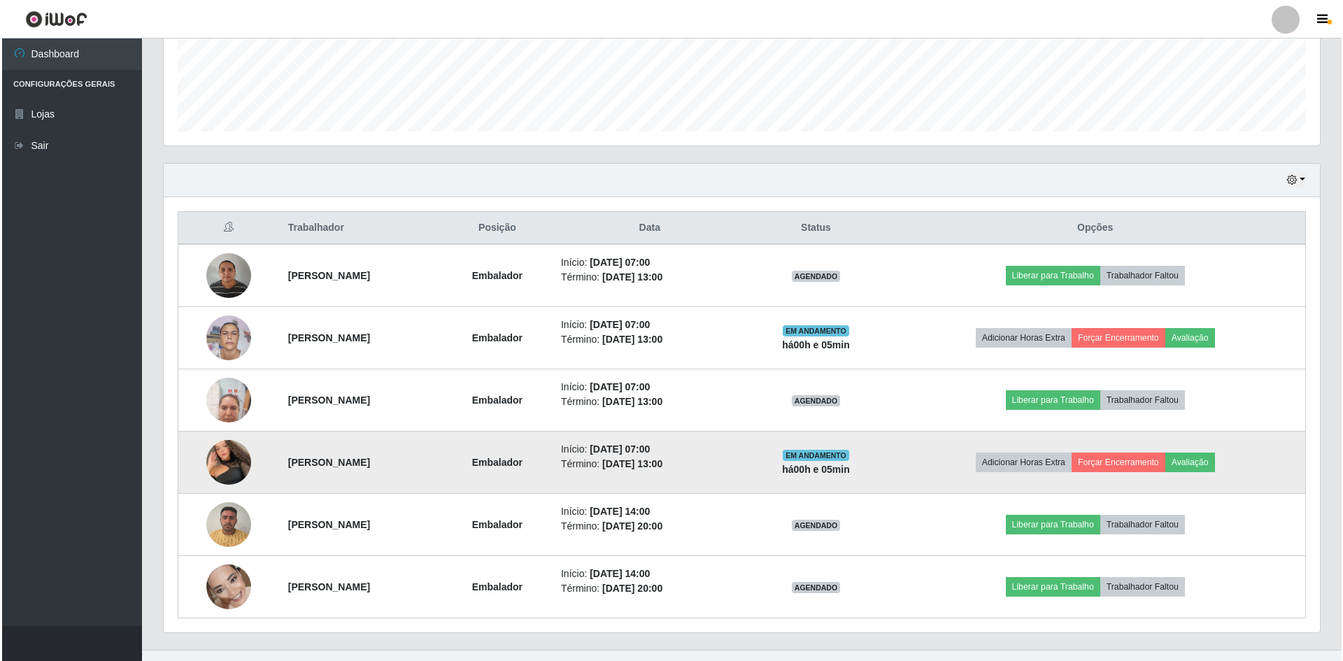
scroll to position [19, 0]
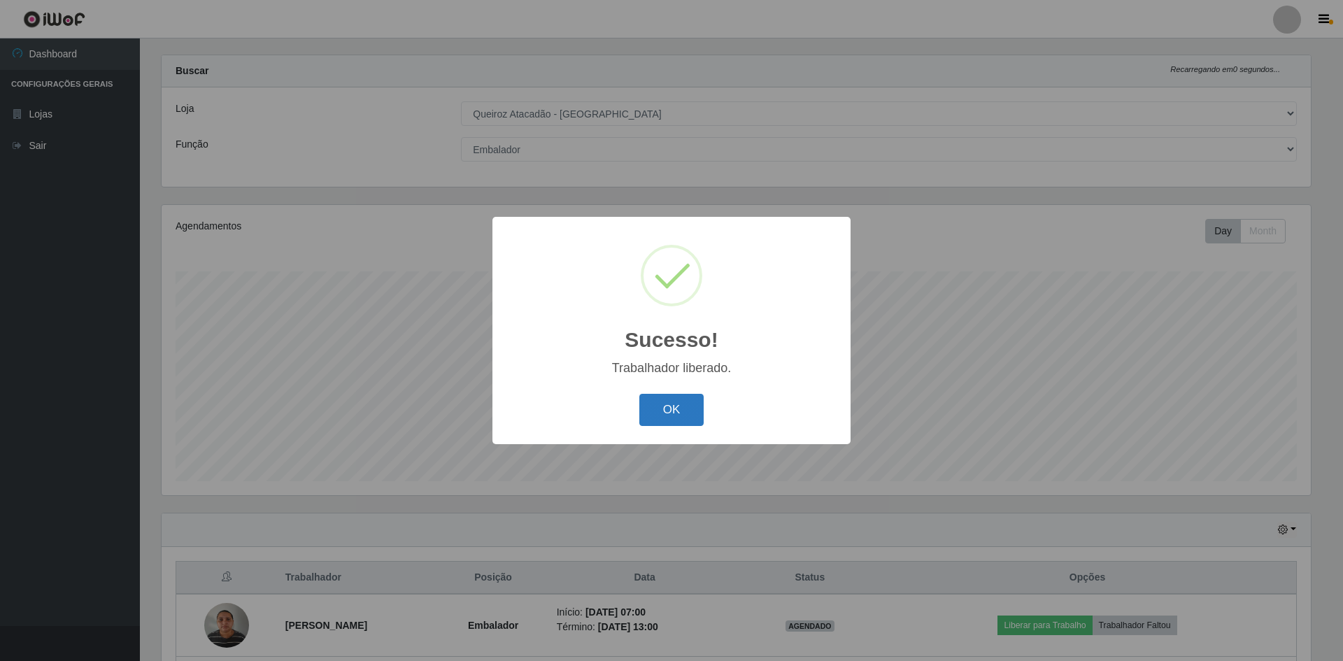
click at [665, 415] on button "OK" at bounding box center [671, 410] width 65 height 33
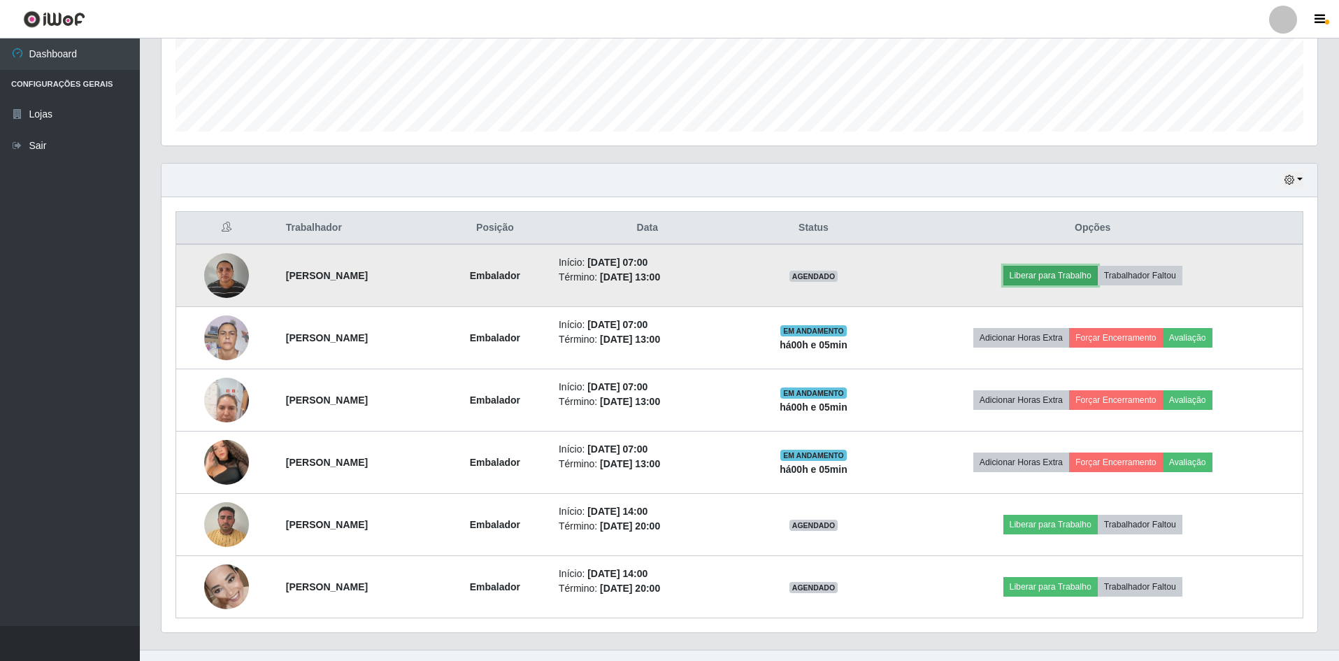
click at [1073, 270] on button "Liberar para Trabalho" at bounding box center [1051, 276] width 94 height 20
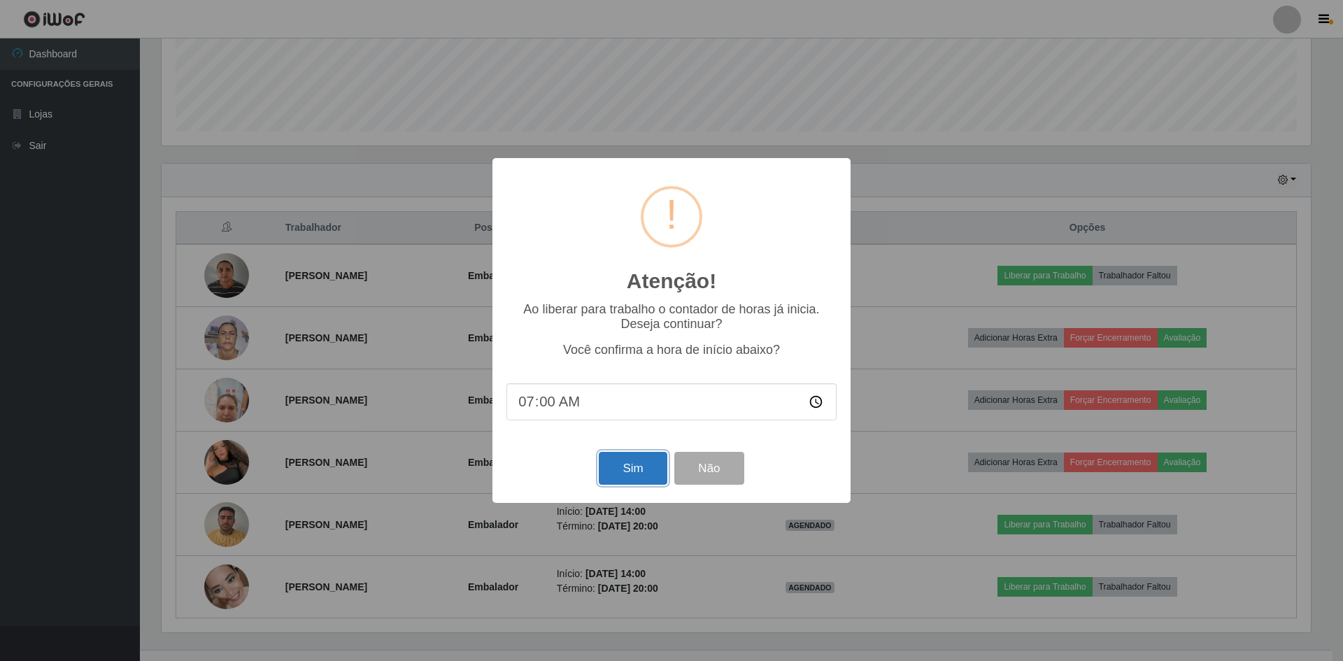
click at [634, 460] on button "Sim" at bounding box center [633, 468] width 68 height 33
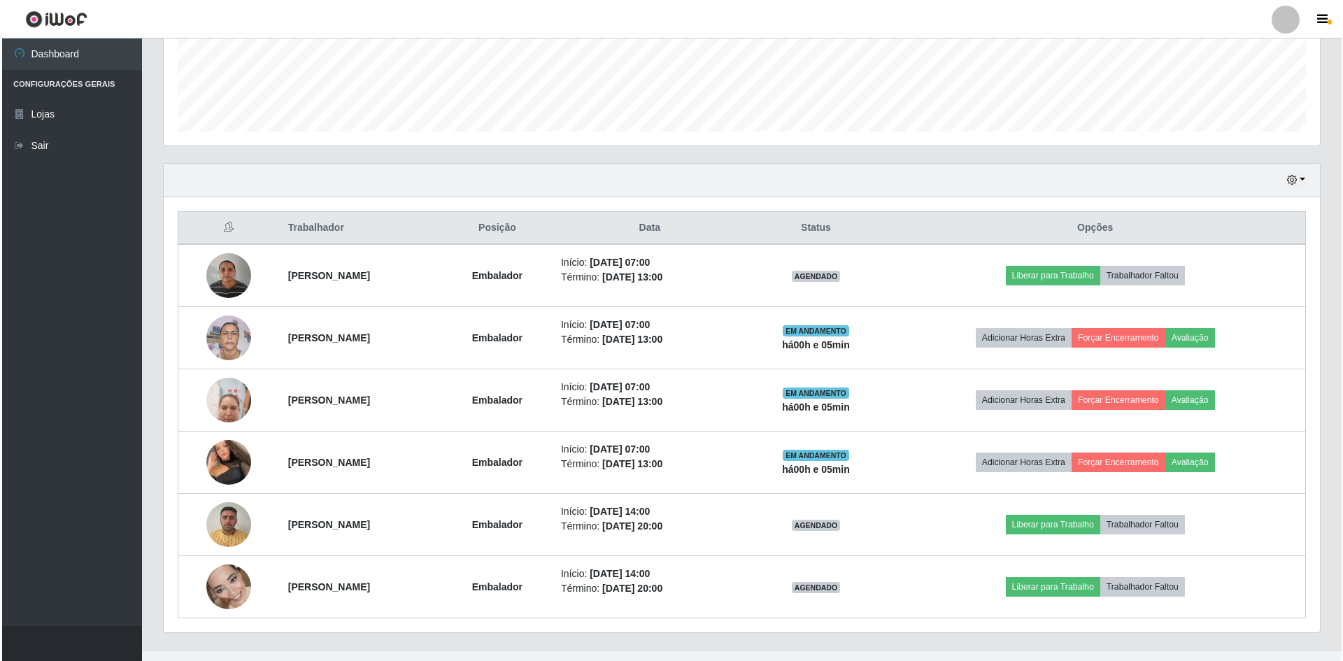
scroll to position [19, 0]
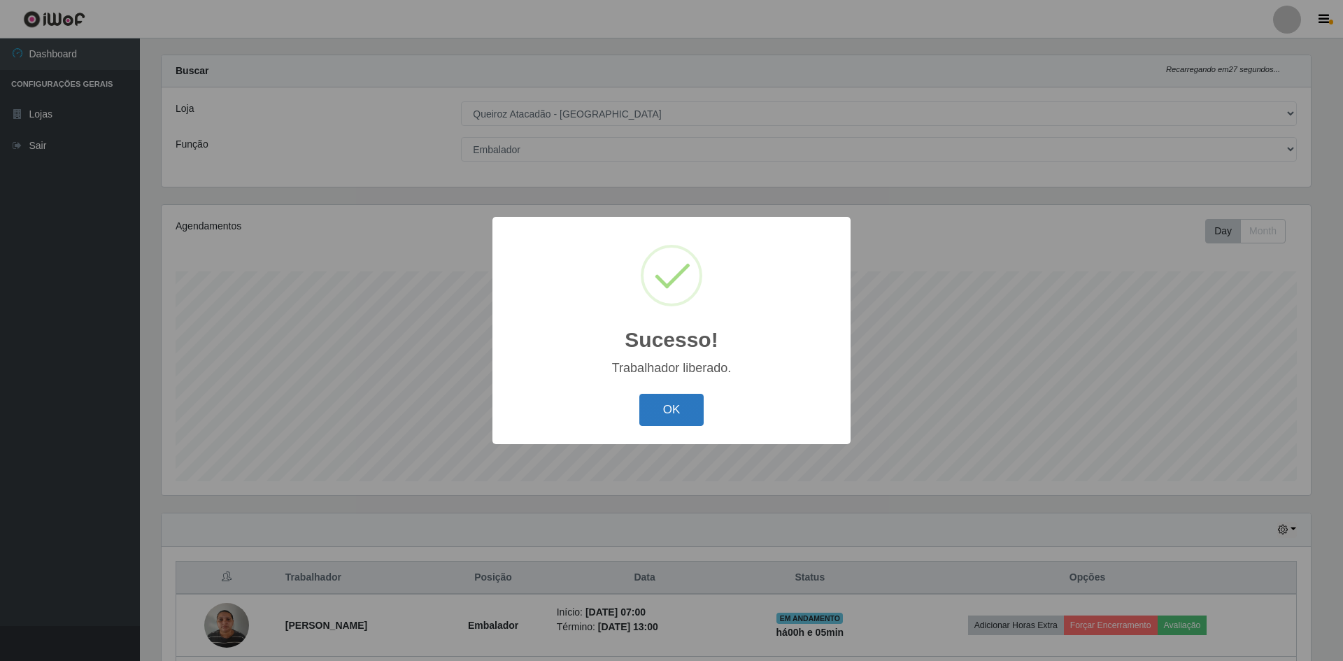
click at [691, 398] on button "OK" at bounding box center [671, 410] width 65 height 33
